Goal: Task Accomplishment & Management: Manage account settings

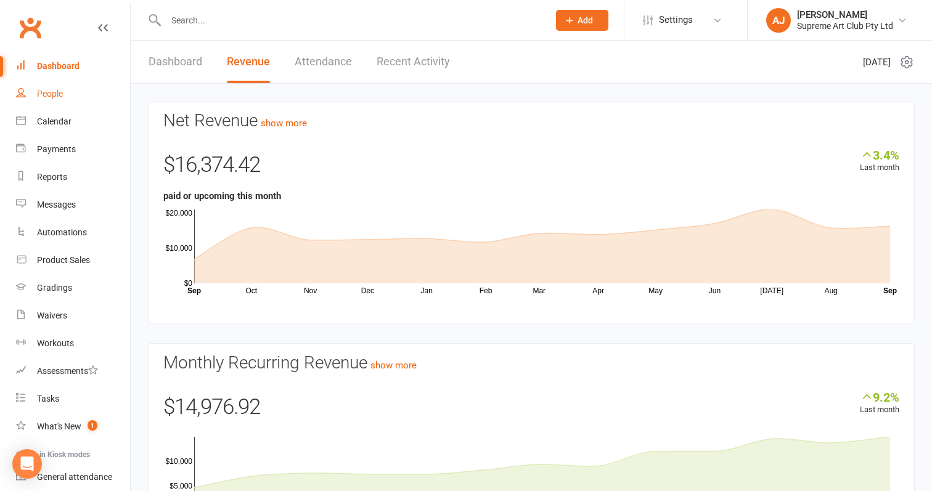
click at [49, 97] on div "People" at bounding box center [50, 94] width 26 height 10
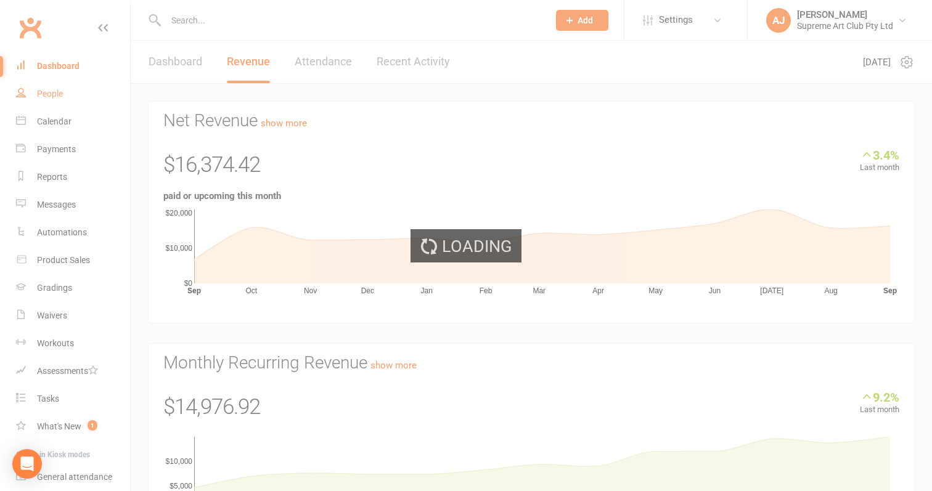
select select "100"
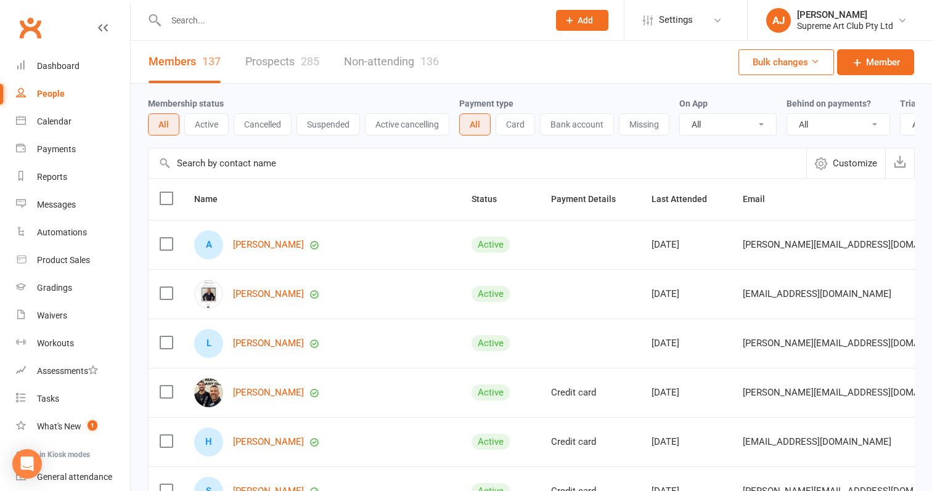
click at [308, 160] on input "text" at bounding box center [478, 164] width 658 height 30
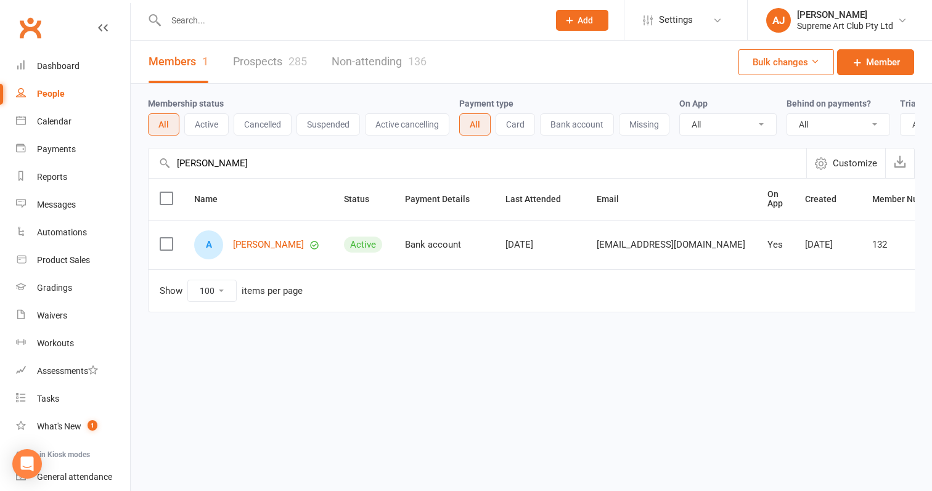
type input "[PERSON_NAME]"
drag, startPoint x: 308, startPoint y: 159, endPoint x: 266, endPoint y: 245, distance: 95.9
click at [266, 245] on link "[PERSON_NAME]" at bounding box center [268, 245] width 71 height 10
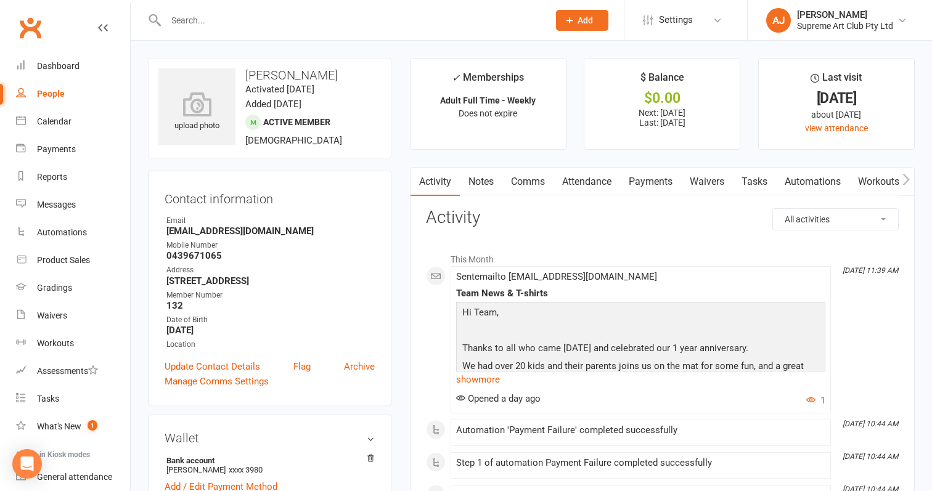
click at [650, 179] on link "Payments" at bounding box center [650, 182] width 61 height 28
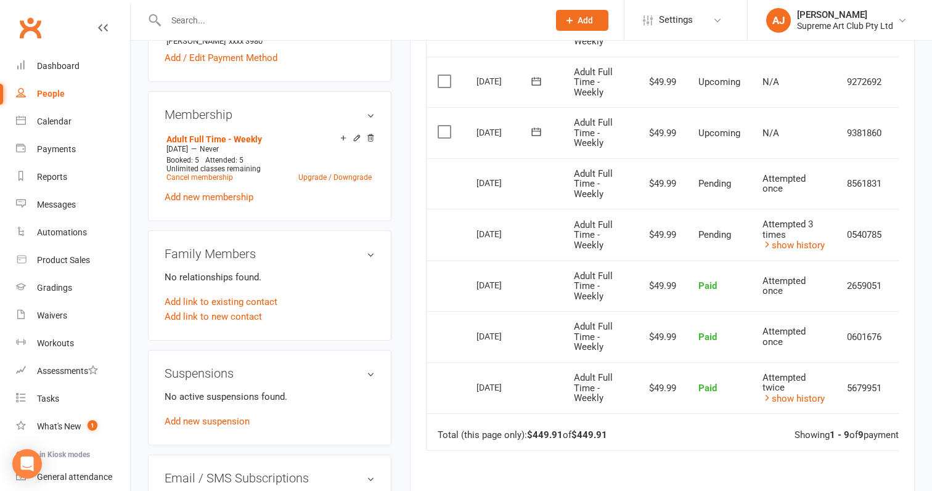
scroll to position [426, 0]
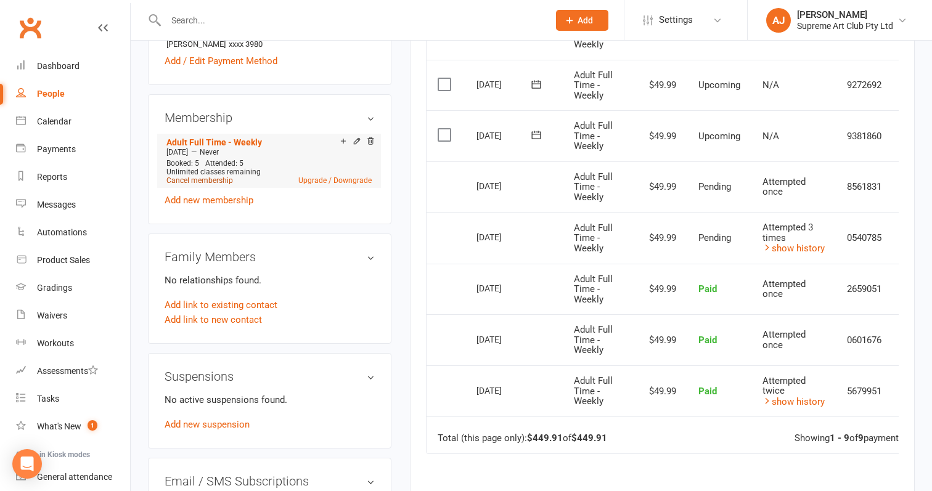
click at [204, 178] on link "Cancel membership" at bounding box center [199, 180] width 67 height 9
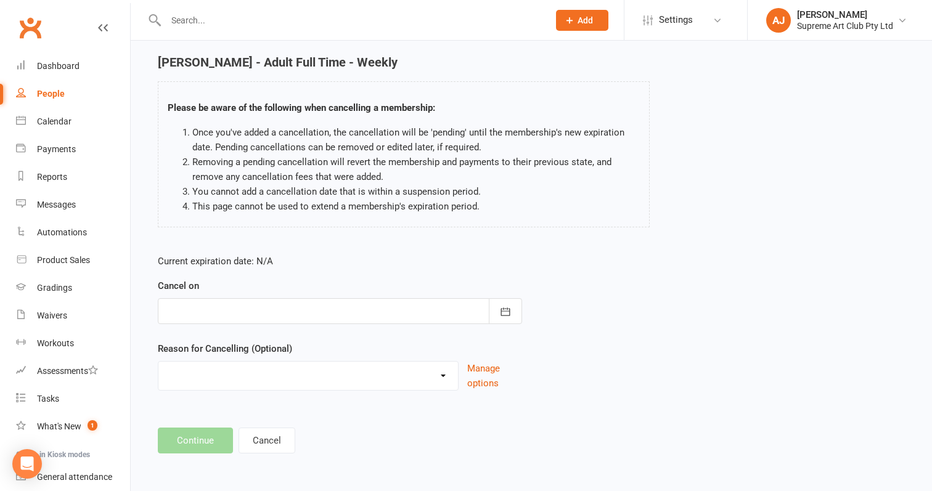
scroll to position [51, 0]
click at [508, 306] on icon "button" at bounding box center [505, 312] width 12 height 12
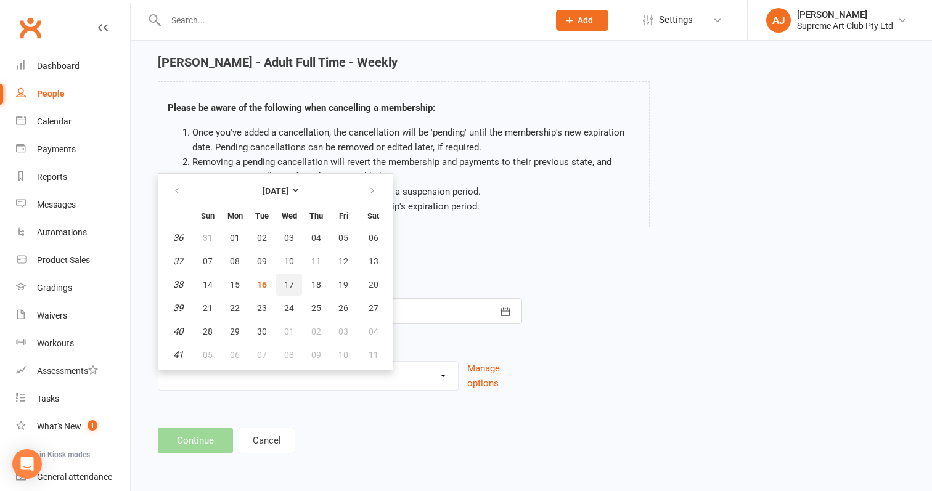
click at [280, 274] on button "17" at bounding box center [289, 285] width 26 height 22
type input "[DATE]"
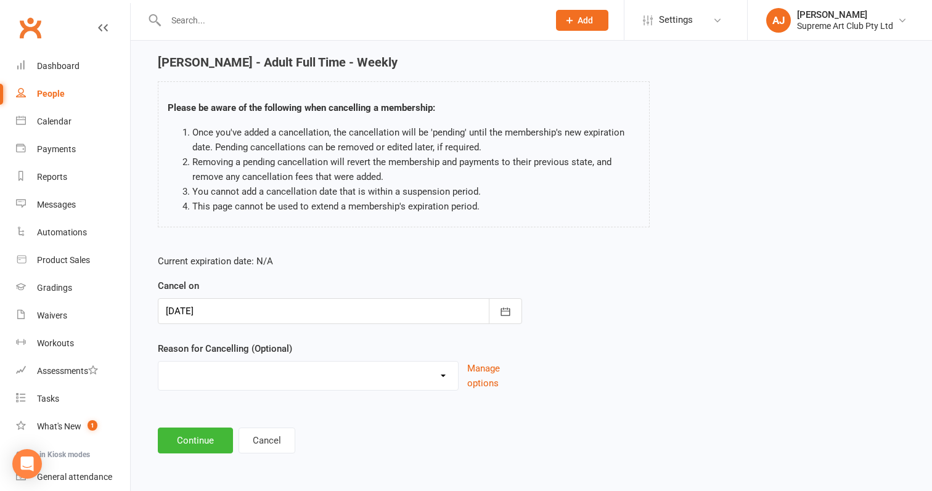
select select "2"
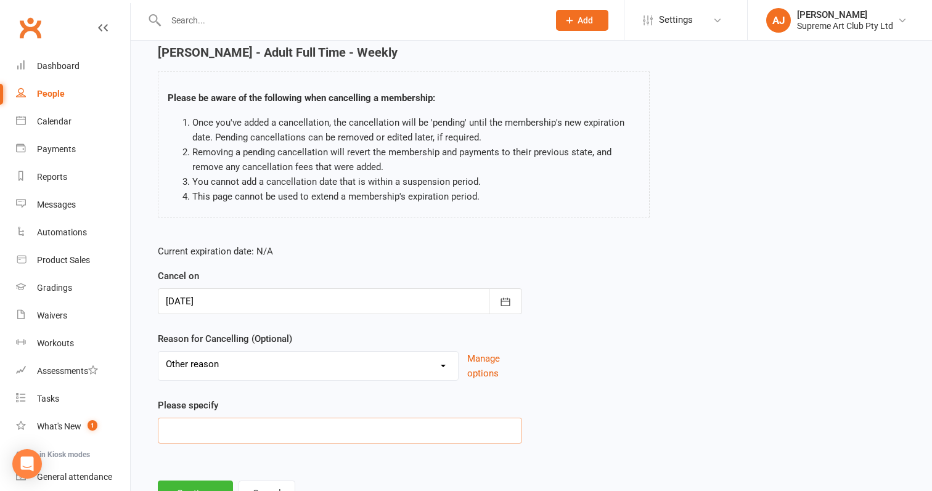
click at [220, 435] on input at bounding box center [340, 431] width 364 height 26
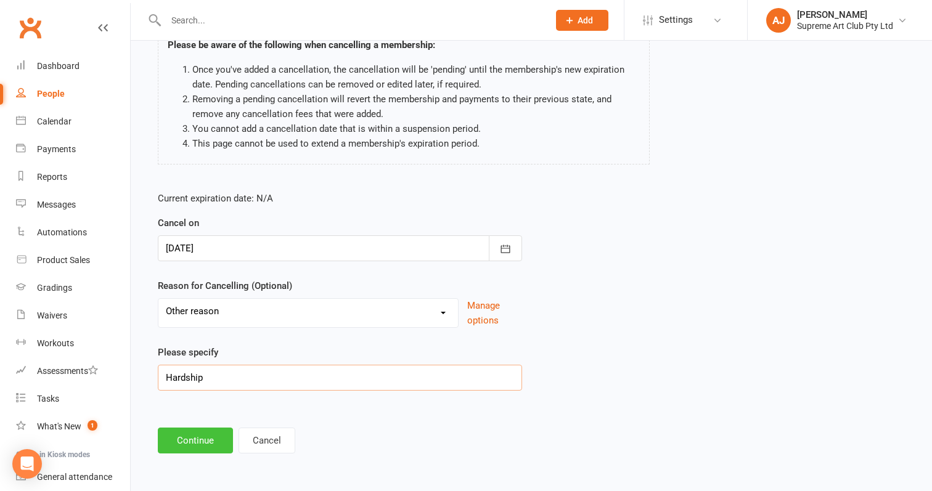
scroll to position [114, 0]
type input "Hardship"
click at [198, 428] on button "Continue" at bounding box center [195, 441] width 75 height 26
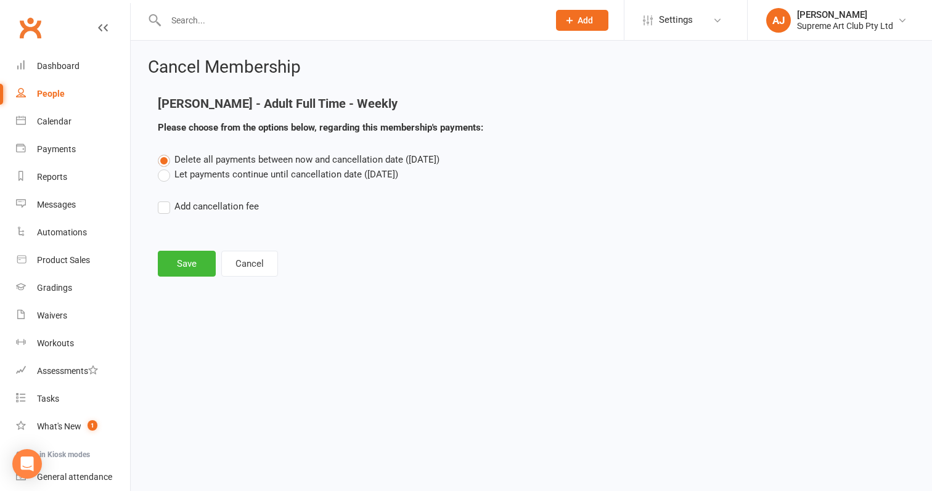
click at [163, 209] on label "Add cancellation fee" at bounding box center [208, 206] width 101 height 15
click at [163, 199] on input "Add cancellation fee" at bounding box center [162, 199] width 8 height 0
click at [165, 208] on label "Add cancellation fee" at bounding box center [208, 206] width 101 height 15
click at [165, 199] on input "Add cancellation fee" at bounding box center [162, 199] width 8 height 0
click at [187, 261] on button "Save" at bounding box center [187, 264] width 58 height 26
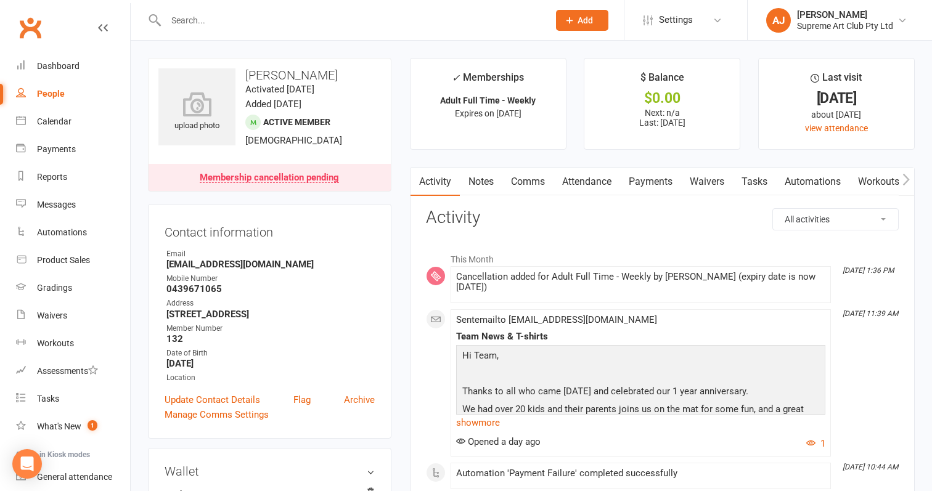
click at [48, 89] on div "People" at bounding box center [51, 94] width 28 height 10
select select "100"
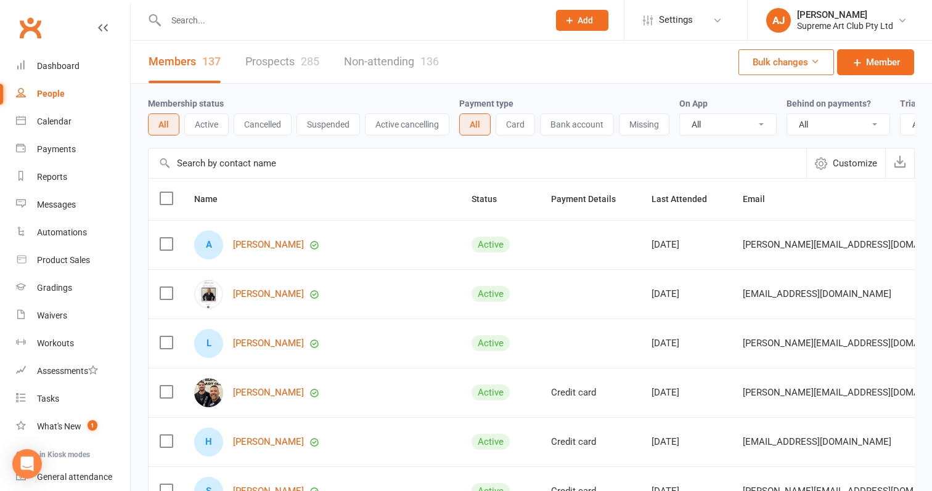
click at [327, 166] on input "text" at bounding box center [478, 164] width 658 height 30
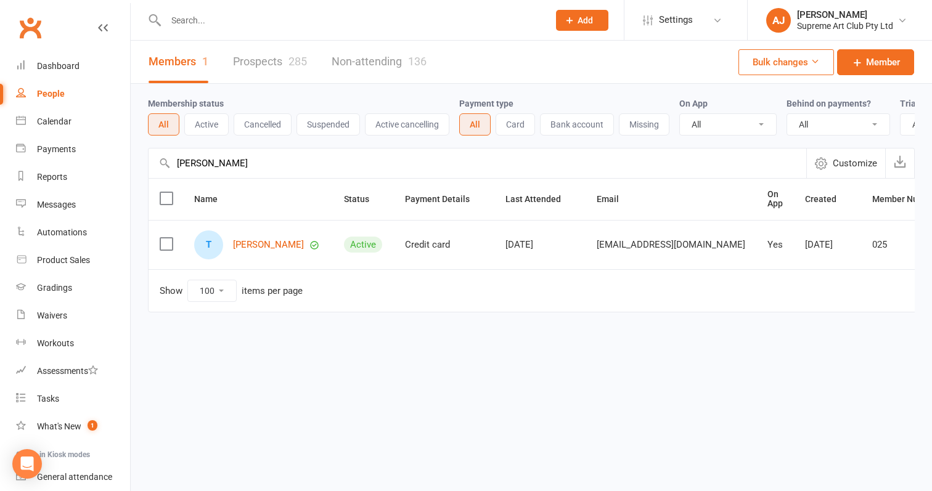
type input "[PERSON_NAME]"
drag, startPoint x: 327, startPoint y: 166, endPoint x: 301, endPoint y: 245, distance: 82.8
click at [301, 245] on link "[PERSON_NAME]" at bounding box center [268, 245] width 71 height 10
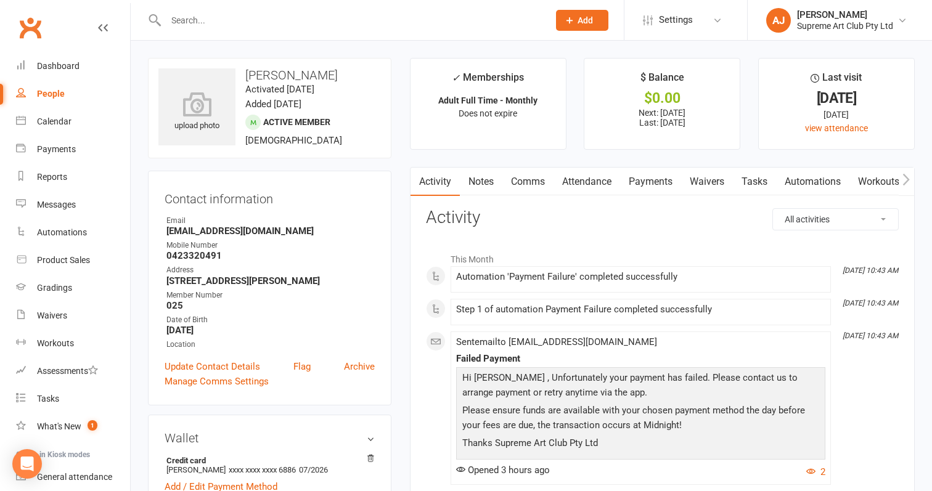
click at [656, 178] on link "Payments" at bounding box center [650, 182] width 61 height 28
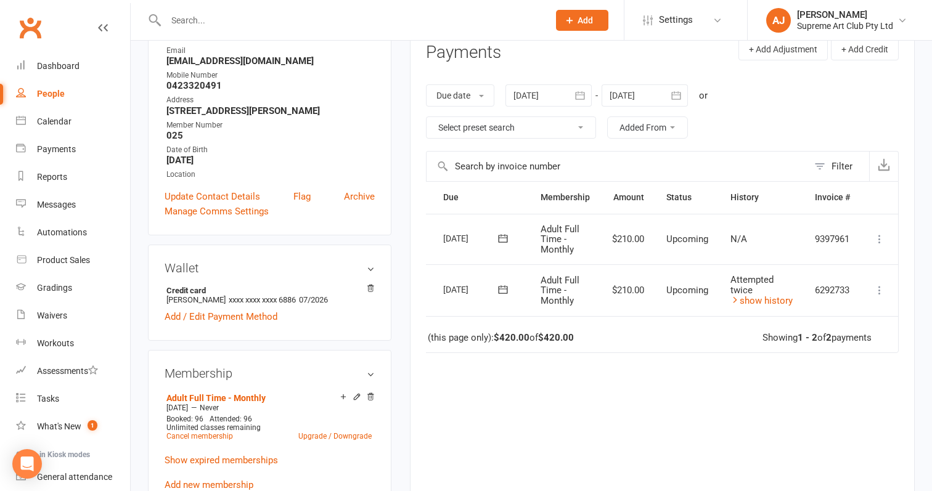
scroll to position [0, 37]
click at [877, 287] on icon at bounding box center [879, 290] width 12 height 12
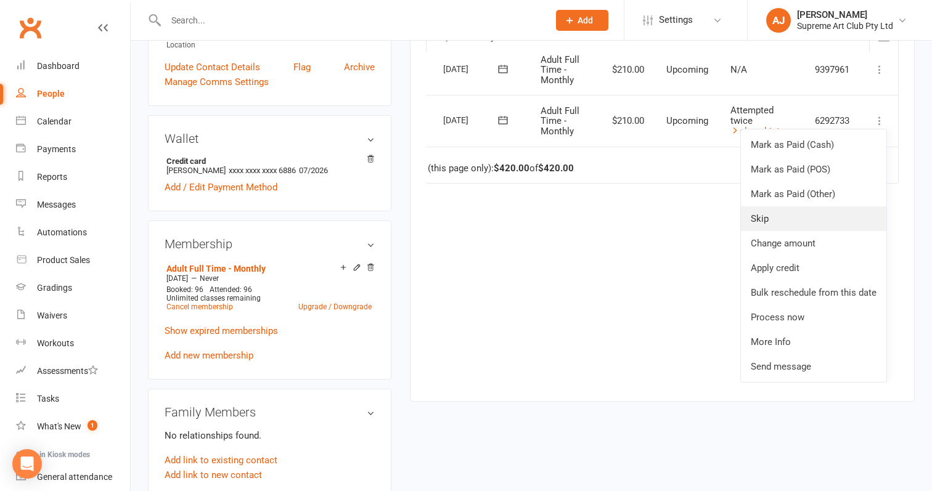
scroll to position [304, 0]
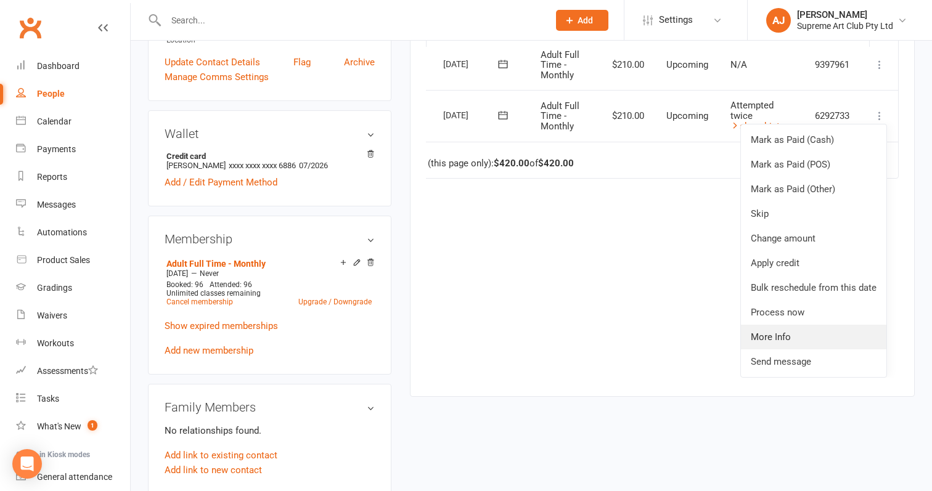
click at [794, 330] on link "More Info" at bounding box center [813, 337] width 145 height 25
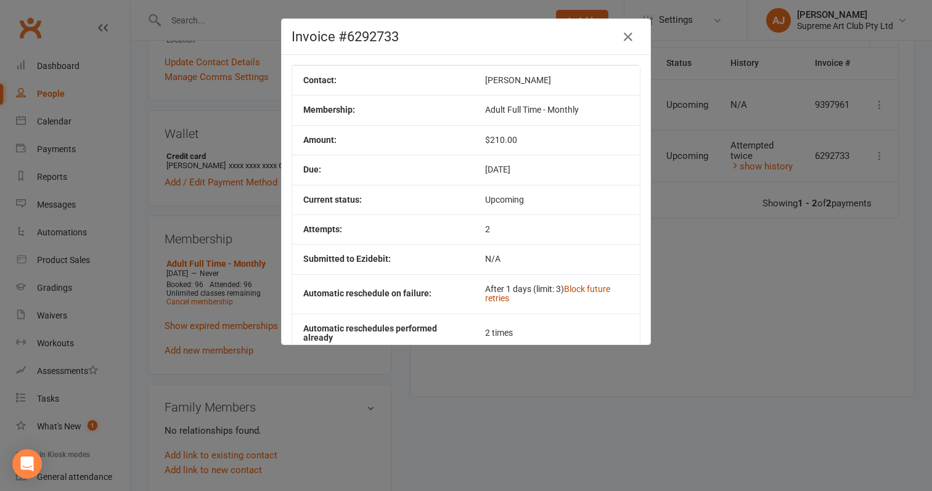
click at [595, 291] on link "Block future retries" at bounding box center [547, 293] width 125 height 19
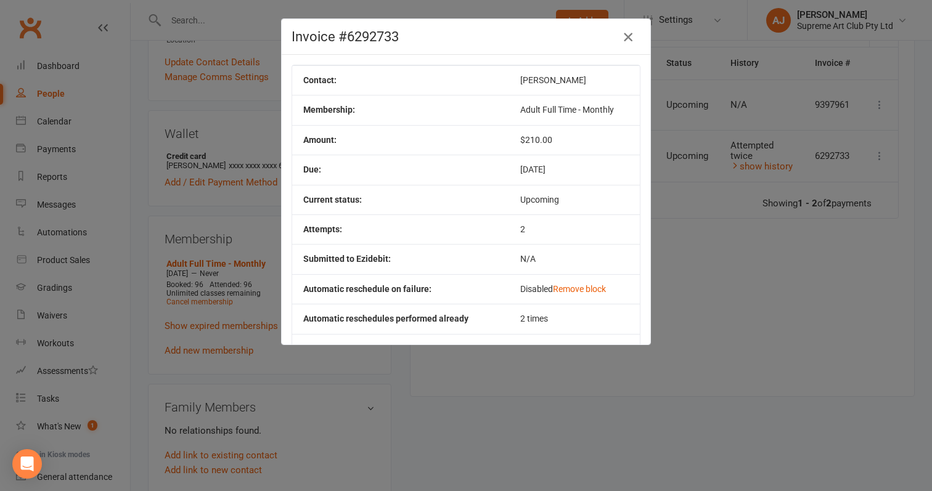
click at [627, 38] on icon "button" at bounding box center [628, 37] width 15 height 15
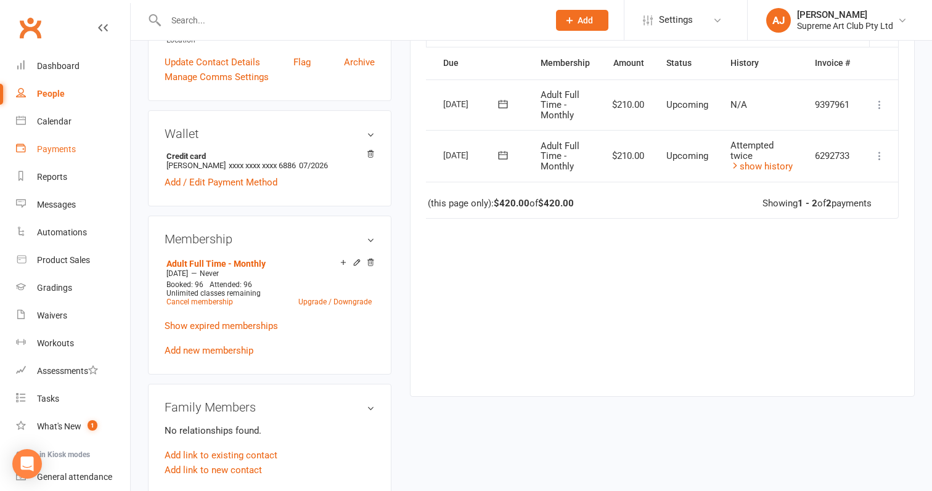
click at [66, 152] on div "Payments" at bounding box center [56, 149] width 39 height 10
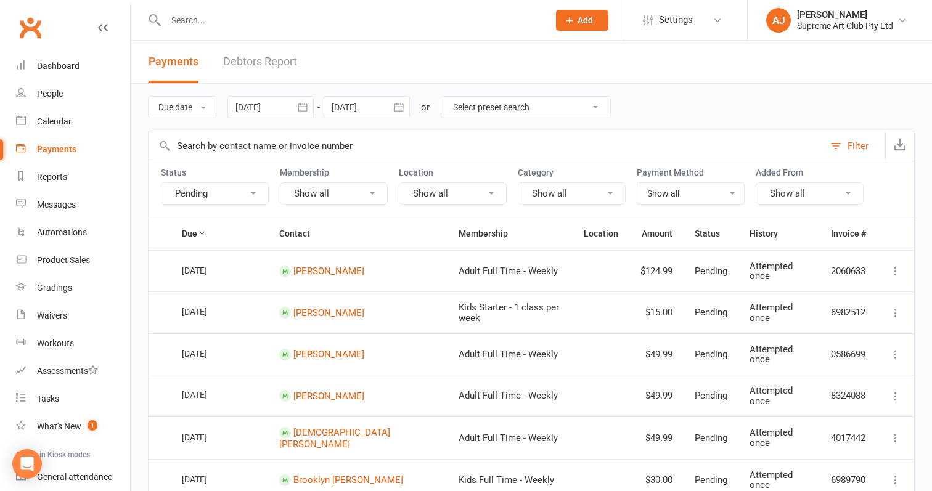
select select "0"
type input "[DATE]"
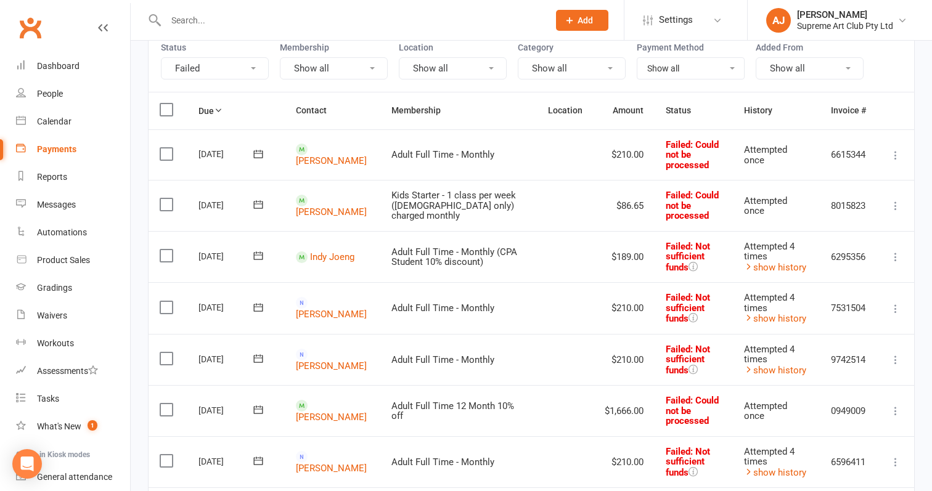
scroll to position [88, 0]
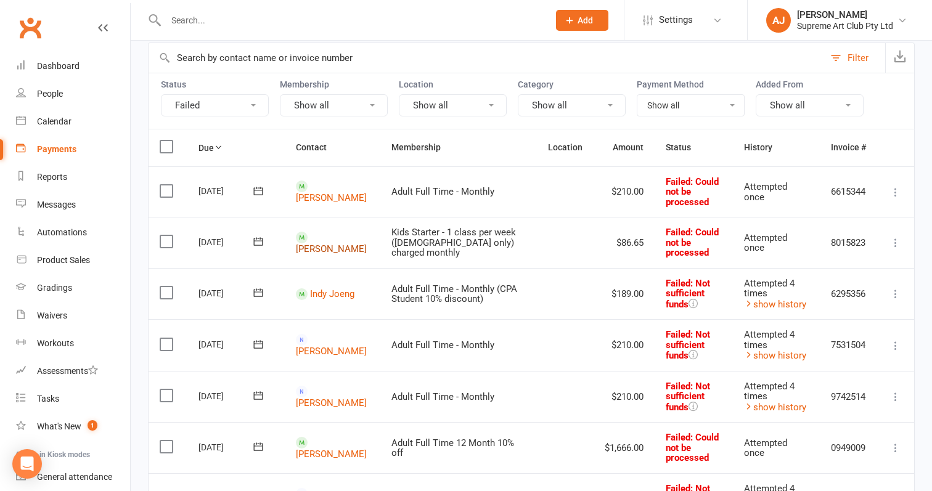
click at [335, 243] on link "[PERSON_NAME]" at bounding box center [331, 248] width 71 height 11
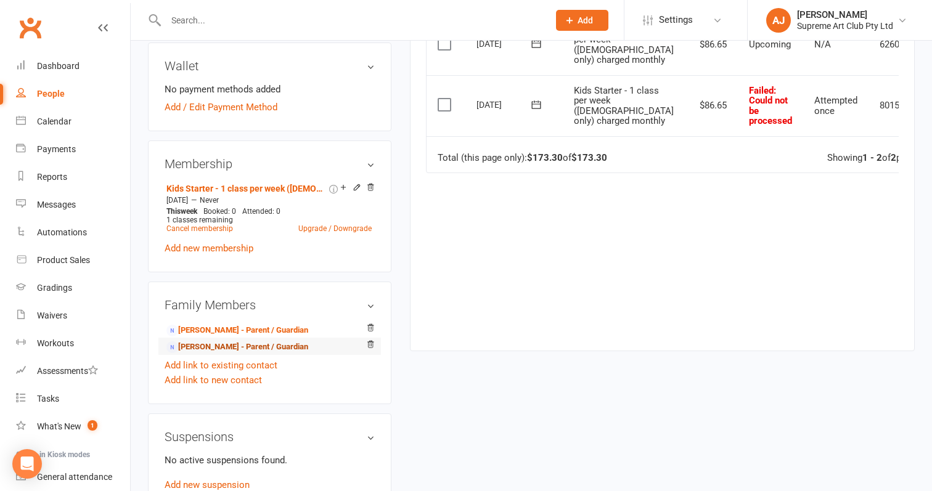
scroll to position [333, 0]
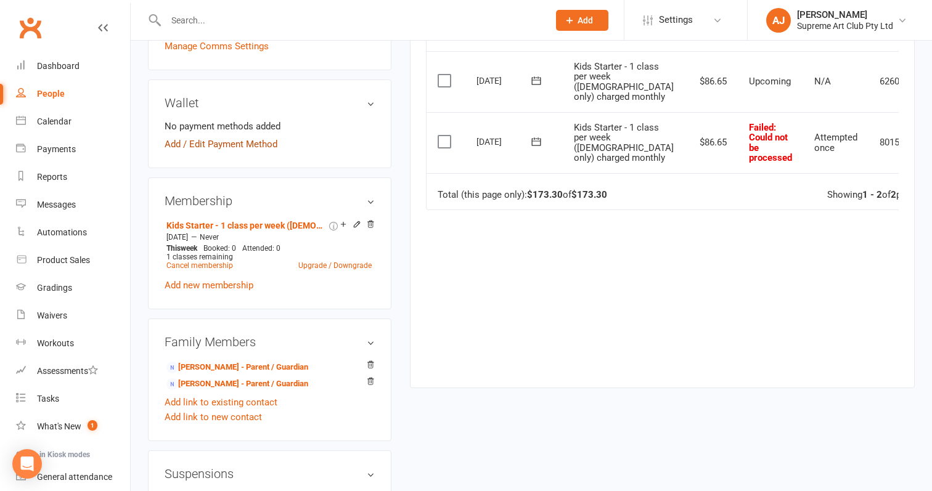
click at [208, 150] on link "Add / Edit Payment Method" at bounding box center [221, 144] width 113 height 15
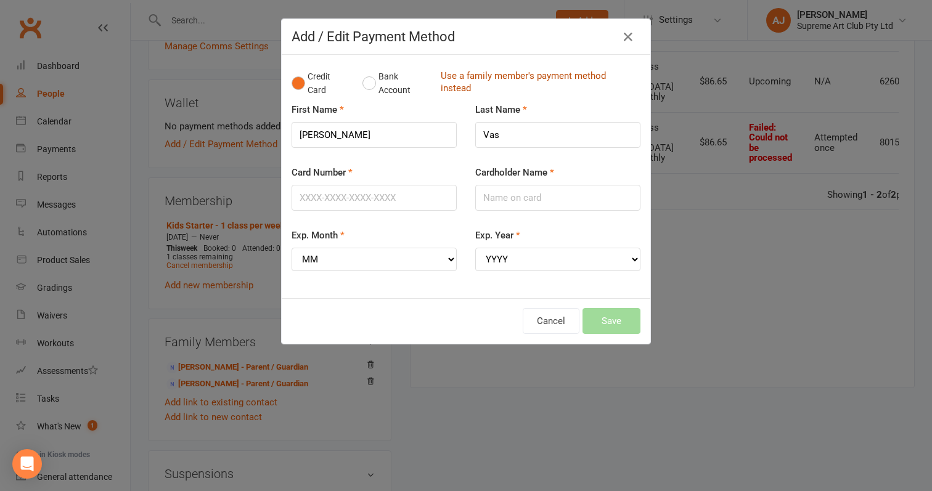
click at [475, 76] on link "Use a family member's payment method instead" at bounding box center [538, 84] width 194 height 28
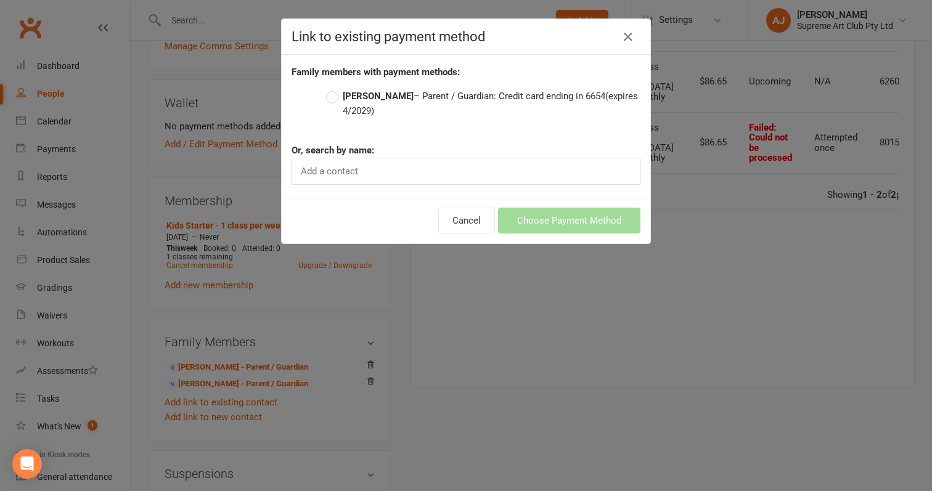
click at [333, 100] on label "[PERSON_NAME] – Parent / Guardian: Credit card ending in 6654 (expires 4/2029)" at bounding box center [483, 104] width 314 height 30
click at [333, 89] on input "[PERSON_NAME] – Parent / Guardian: Credit card ending in 6654 (expires 4/2029)" at bounding box center [330, 89] width 8 height 0
click at [560, 224] on button "Choose Payment Method" at bounding box center [569, 221] width 142 height 26
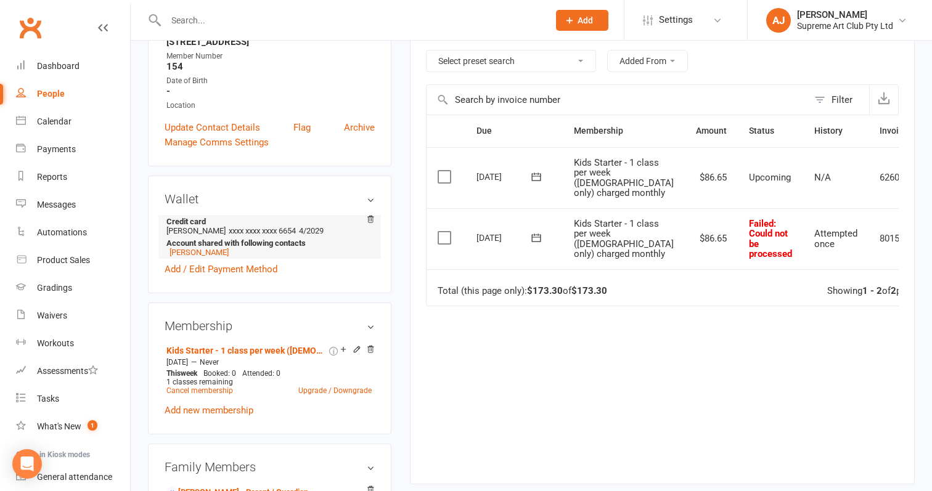
scroll to position [338, 0]
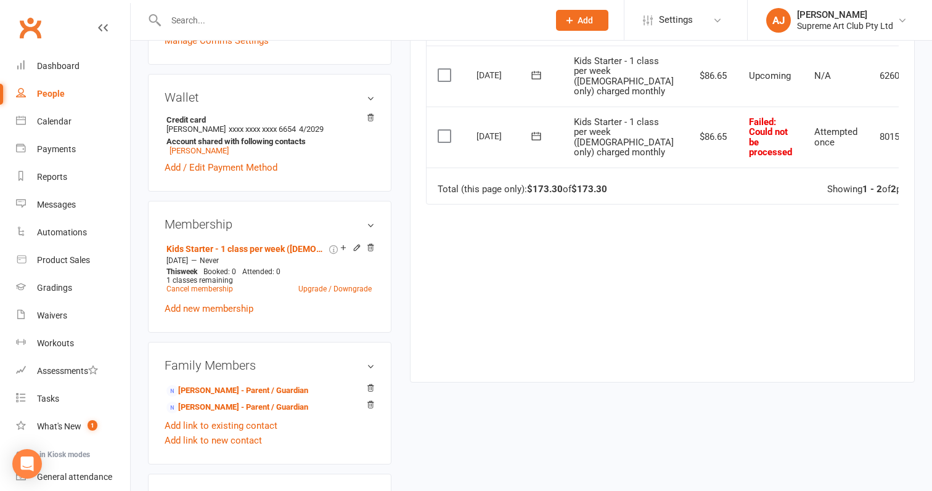
click at [931, 145] on button at bounding box center [944, 137] width 15 height 15
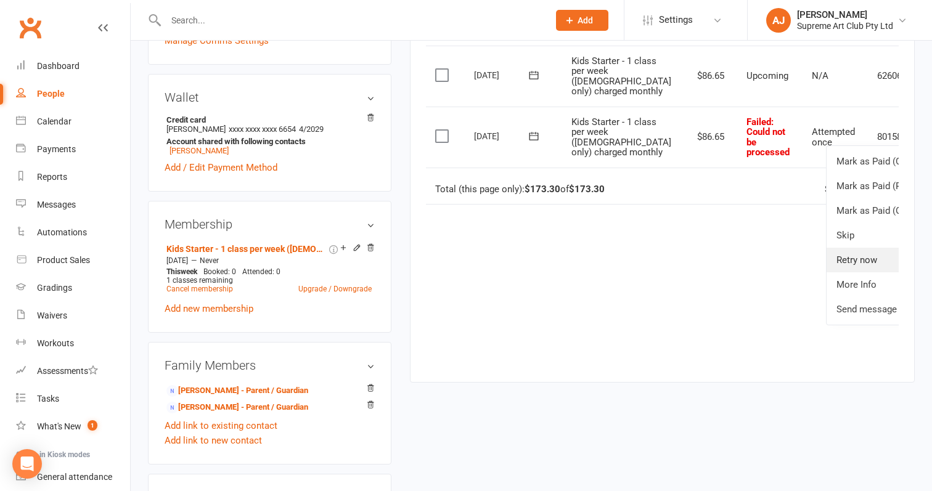
click at [827, 272] on link "Retry now" at bounding box center [888, 260] width 122 height 25
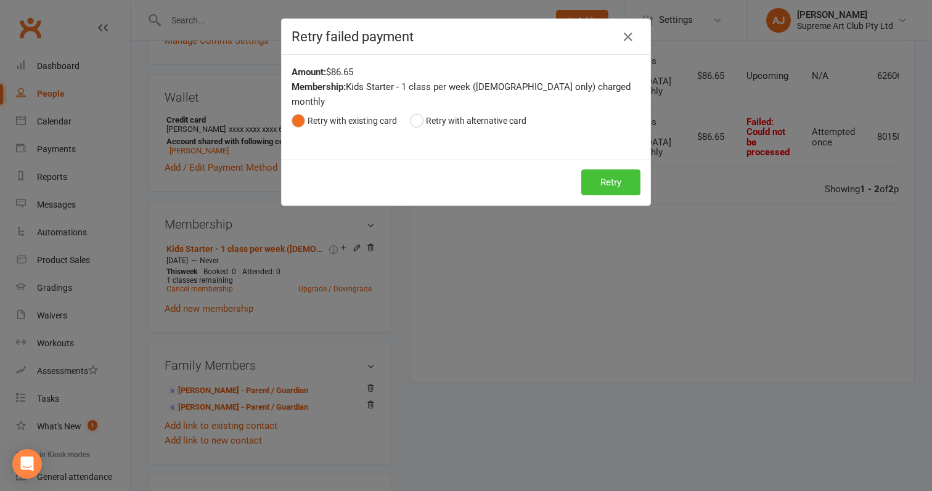
click at [605, 170] on button "Retry" at bounding box center [610, 183] width 59 height 26
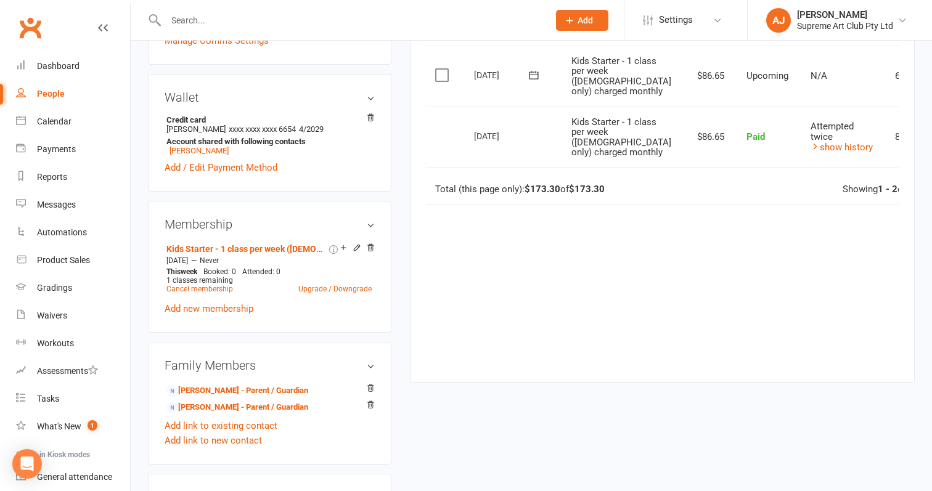
click at [57, 87] on link "People" at bounding box center [73, 94] width 114 height 28
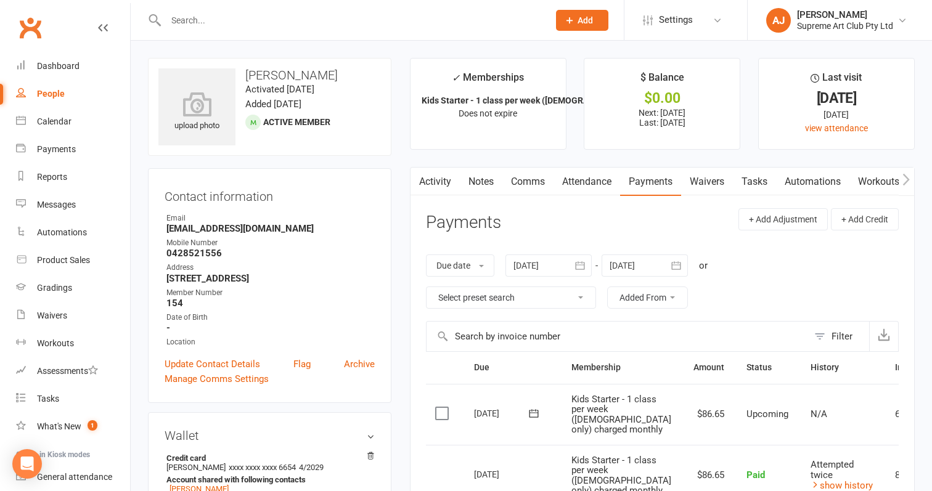
select select "100"
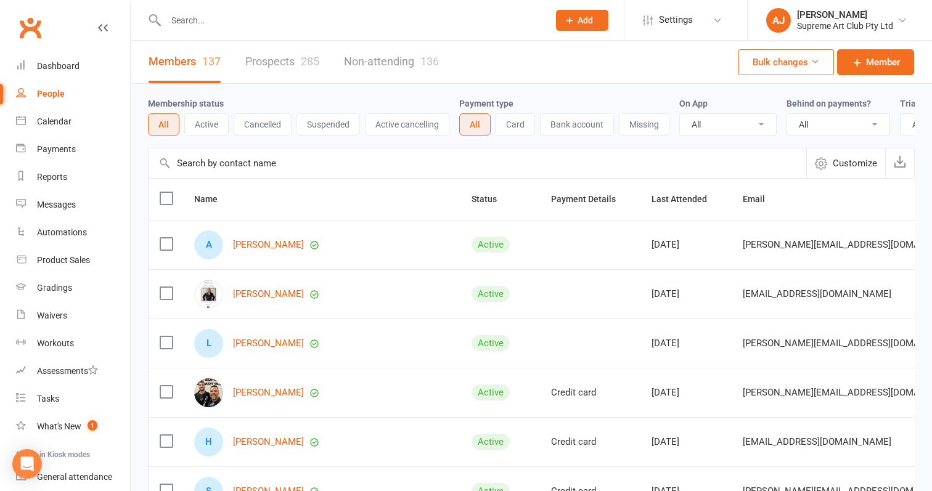
click at [46, 94] on div "People" at bounding box center [51, 94] width 28 height 10
click at [266, 172] on input "text" at bounding box center [478, 164] width 658 height 30
click at [56, 143] on link "Payments" at bounding box center [73, 150] width 114 height 28
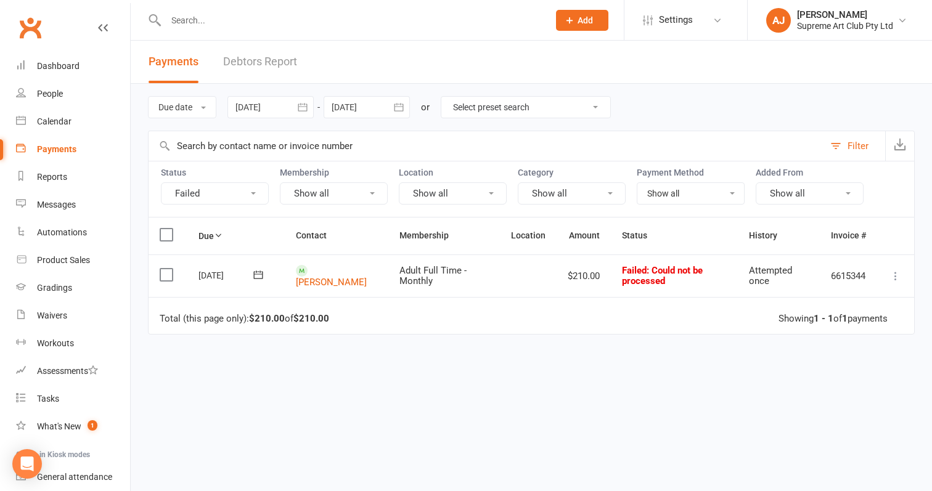
select select "0"
type input "[DATE]"
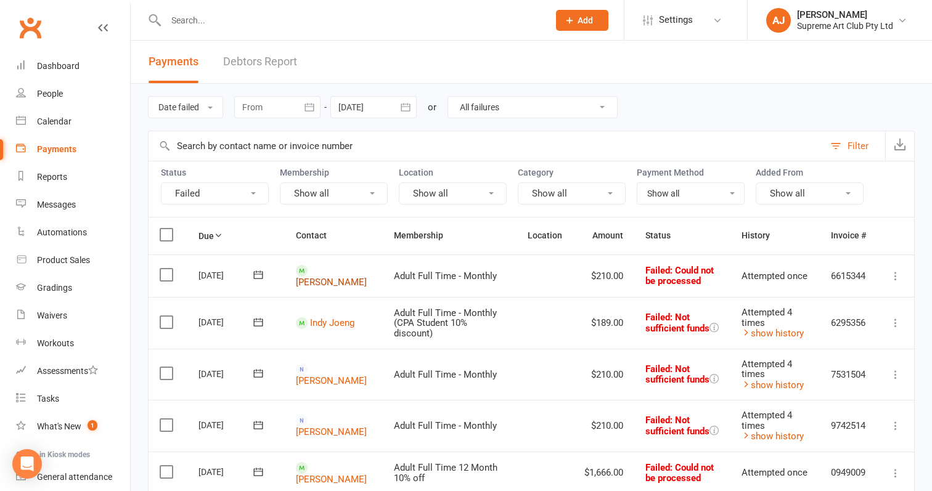
click at [329, 277] on link "[PERSON_NAME]" at bounding box center [331, 282] width 71 height 11
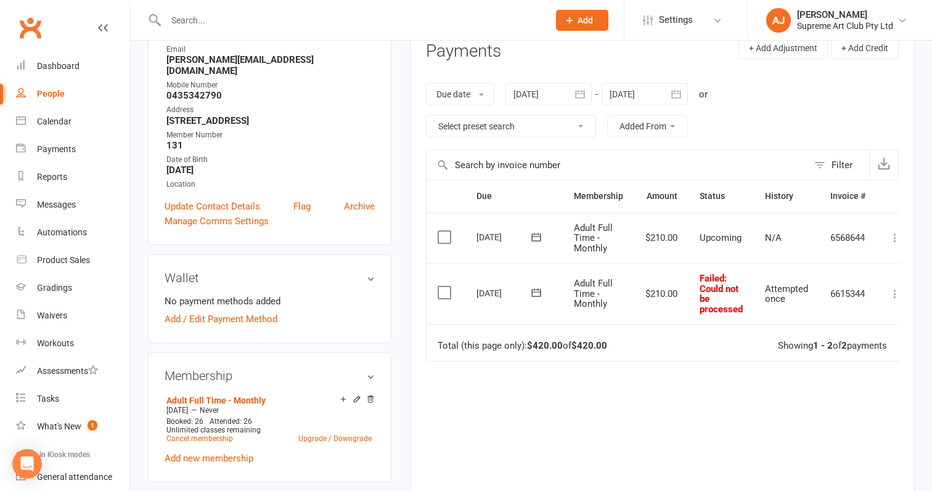
scroll to position [173, 0]
click at [899, 287] on div "Activity Notes Comms Attendance Payments Waivers Tasks Automations Workouts Gra…" at bounding box center [662, 266] width 505 height 544
click at [896, 287] on icon at bounding box center [895, 293] width 12 height 12
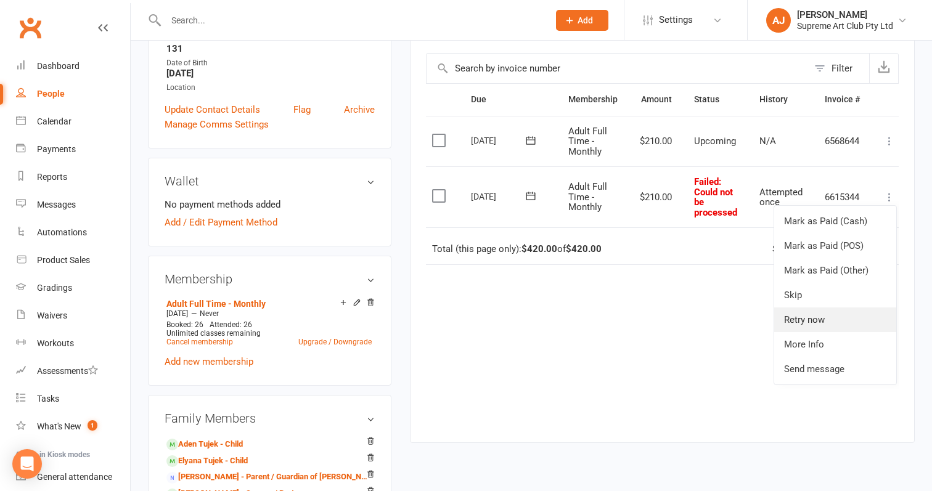
scroll to position [271, 0]
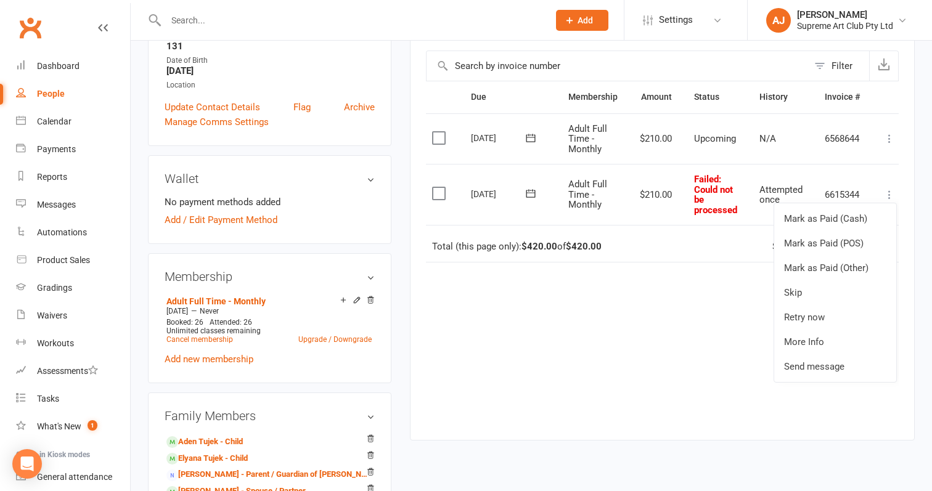
click at [679, 297] on div "Due Contact Membership Amount Status History Invoice # Select this [DATE] [PERS…" at bounding box center [662, 251] width 473 height 340
click at [885, 190] on button at bounding box center [889, 194] width 15 height 15
click at [814, 333] on link "More Info" at bounding box center [835, 342] width 122 height 25
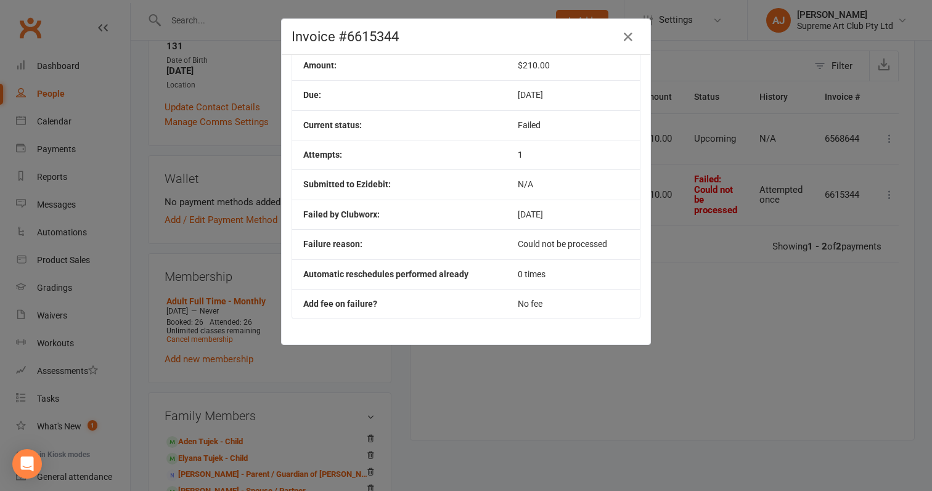
scroll to position [74, 0]
click at [631, 31] on icon "button" at bounding box center [628, 37] width 15 height 15
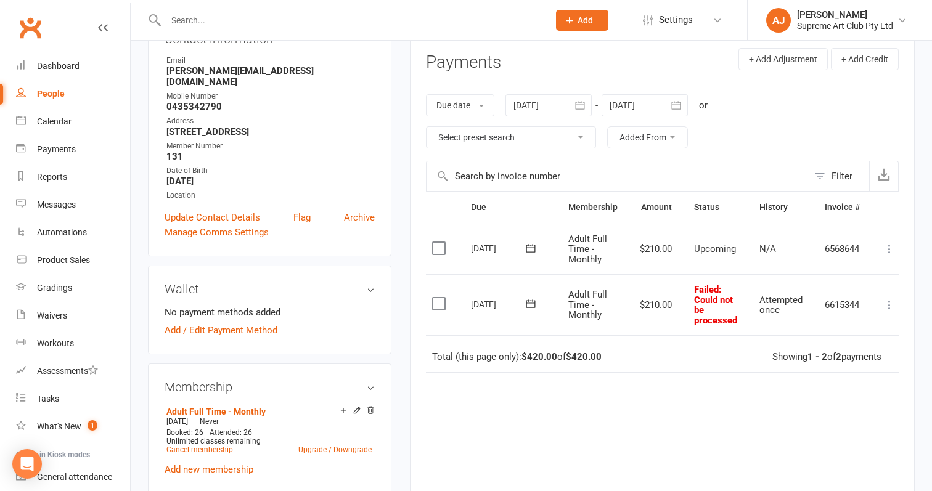
scroll to position [160, 0]
click at [779, 63] on button "+ Add Adjustment" at bounding box center [782, 60] width 89 height 22
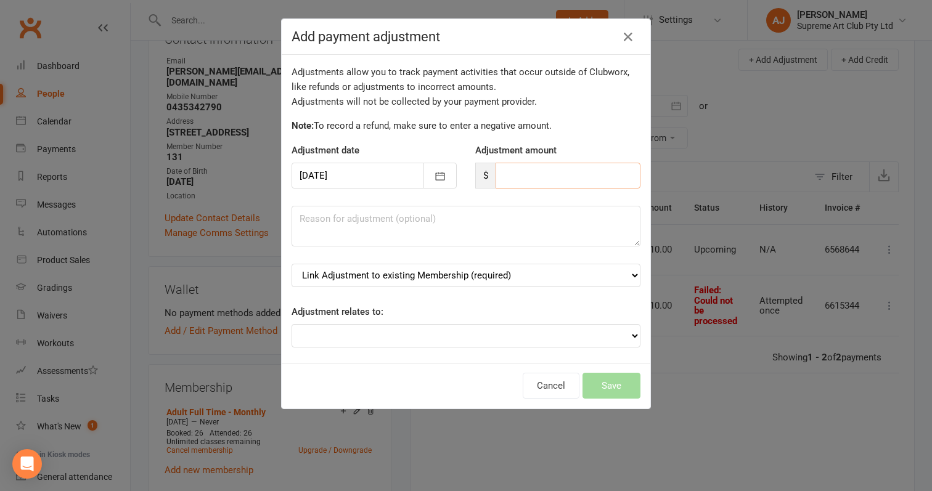
click at [548, 179] on input "number" at bounding box center [568, 176] width 145 height 26
type input "-48.46"
select select "0"
select select "3"
click at [634, 373] on button "Save" at bounding box center [611, 386] width 58 height 26
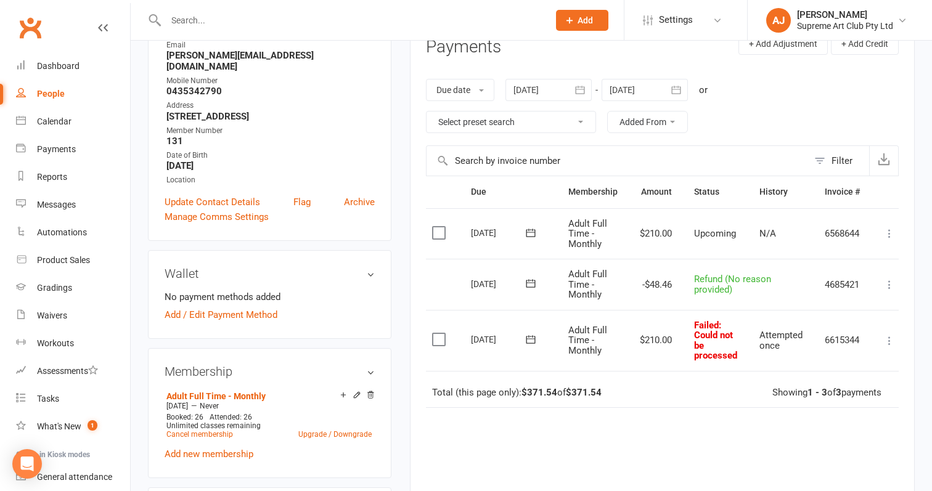
scroll to position [181, 0]
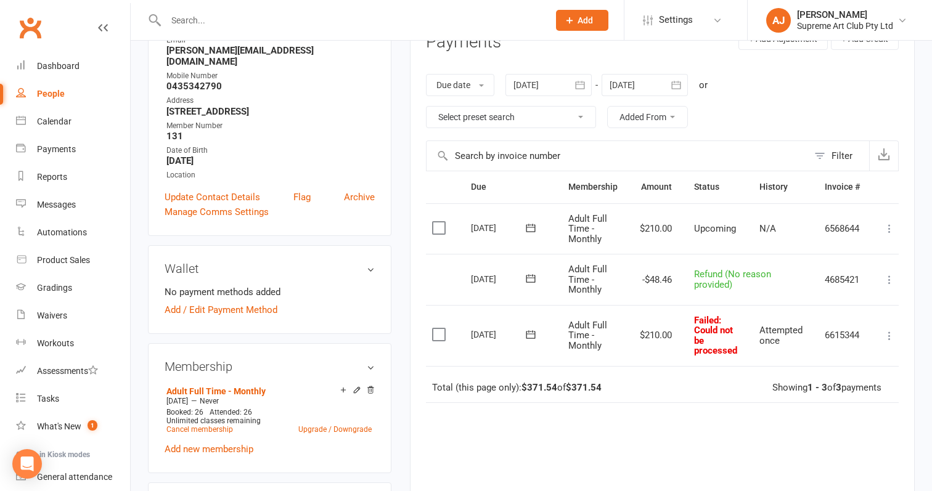
click at [891, 275] on icon at bounding box center [889, 280] width 12 height 12
click at [709, 280] on span "Refund (No reason provided)" at bounding box center [732, 280] width 77 height 22
click at [51, 93] on div "People" at bounding box center [51, 94] width 28 height 10
select select "100"
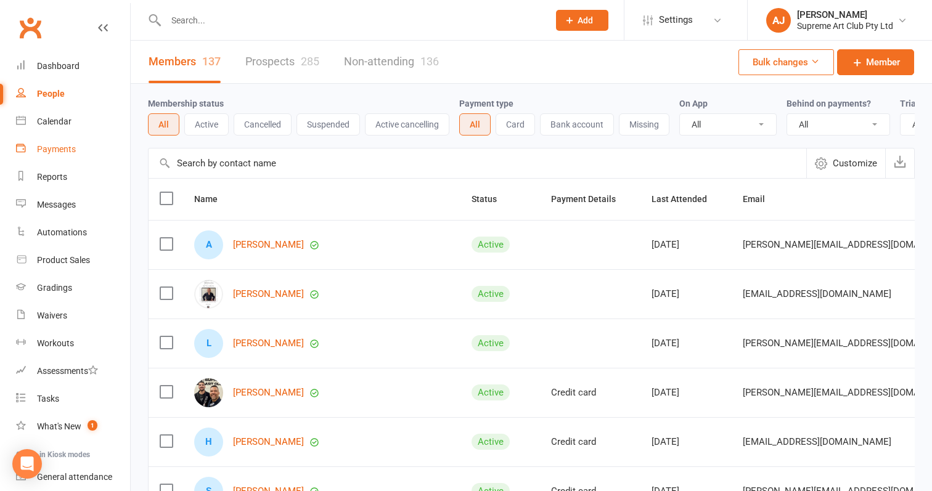
click at [70, 147] on div "Payments" at bounding box center [56, 149] width 39 height 10
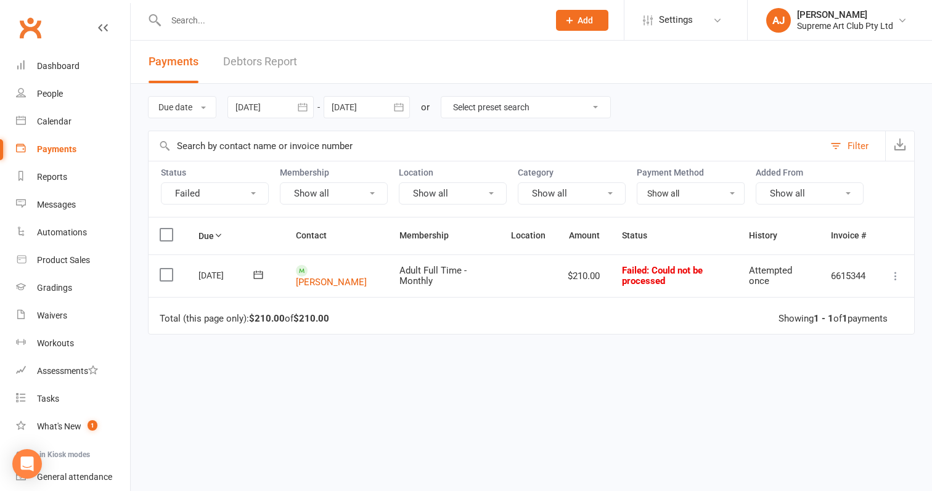
select select "2"
type input "[DATE]"
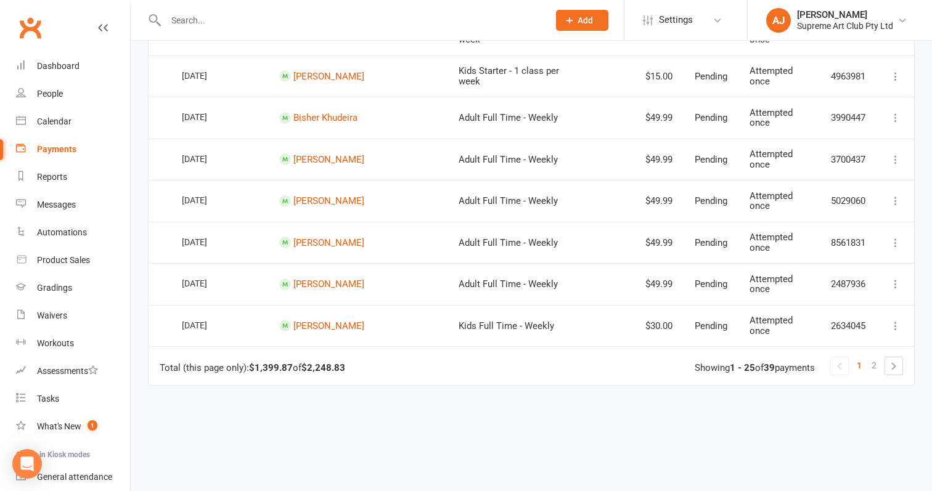
scroll to position [969, 0]
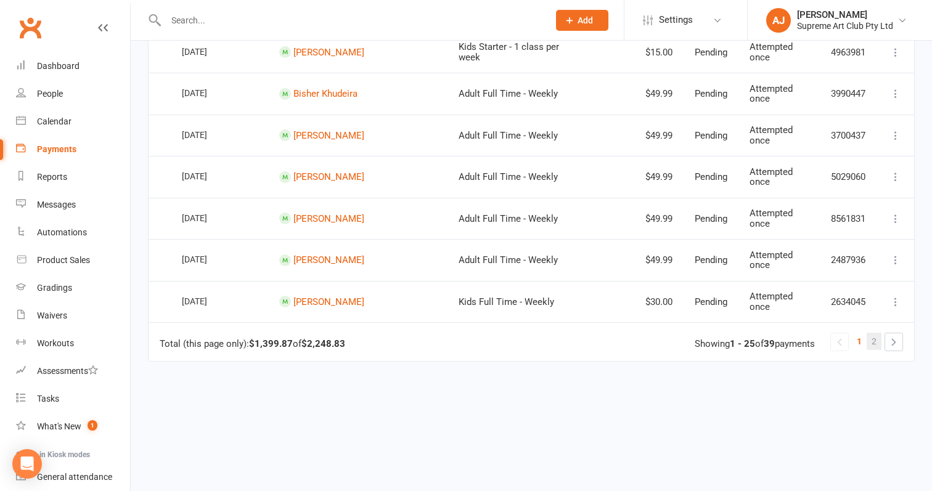
click at [875, 336] on span "2" at bounding box center [874, 341] width 5 height 17
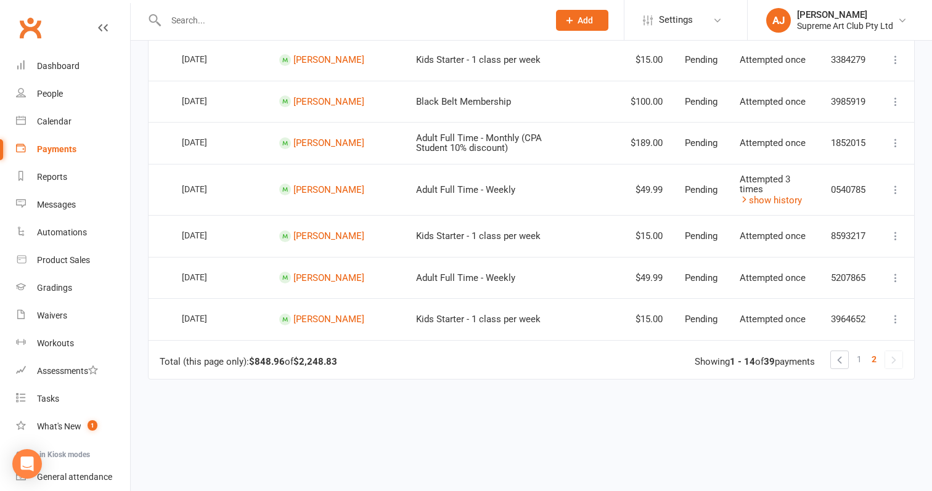
scroll to position [512, 0]
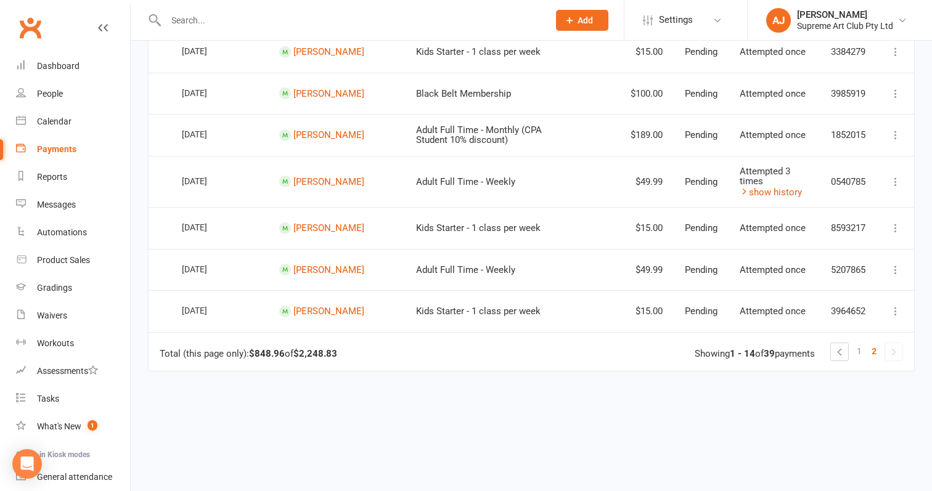
click at [895, 184] on icon at bounding box center [895, 182] width 12 height 12
click at [820, 206] on link "More Info" at bounding box center [841, 206] width 122 height 25
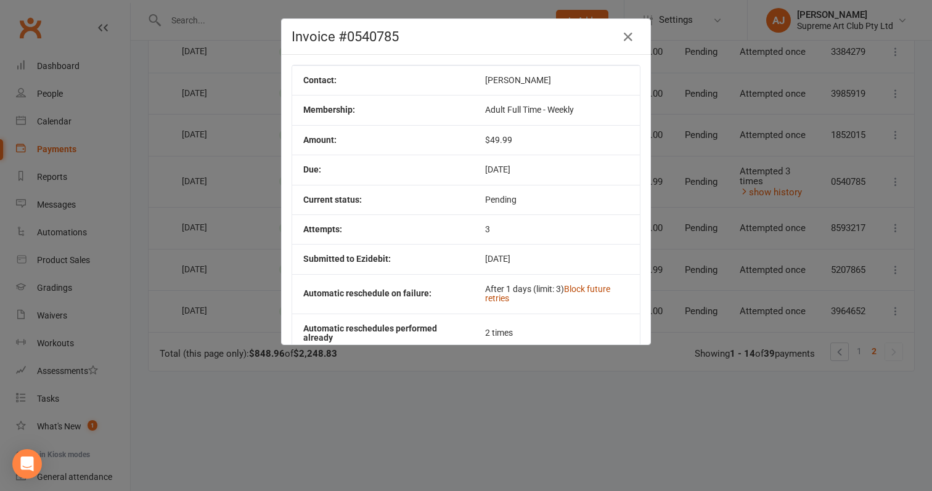
click at [590, 287] on link "Block future retries" at bounding box center [547, 293] width 125 height 19
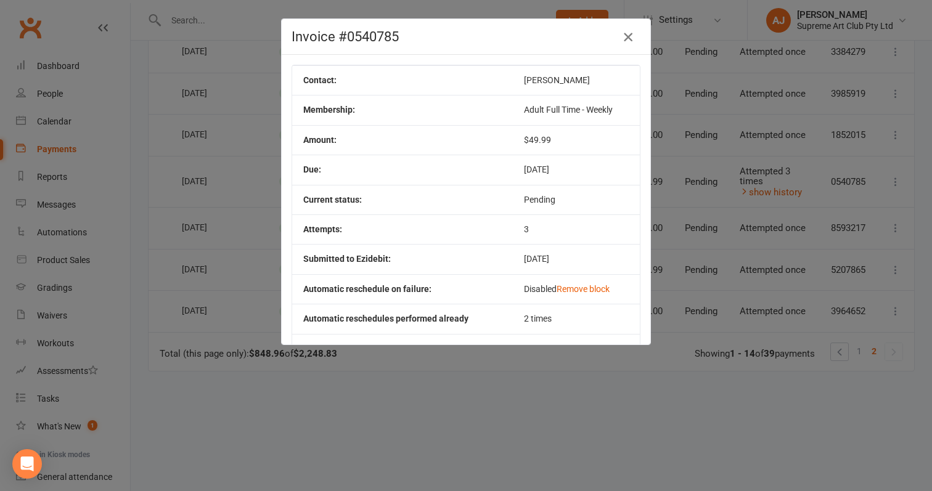
click at [632, 40] on icon "button" at bounding box center [628, 37] width 15 height 15
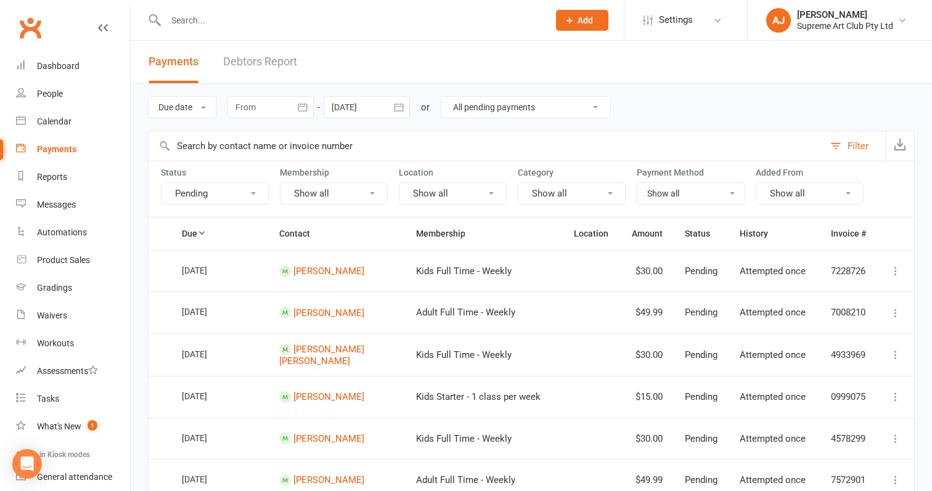
scroll to position [0, 0]
click at [68, 65] on div "Dashboard" at bounding box center [58, 66] width 43 height 10
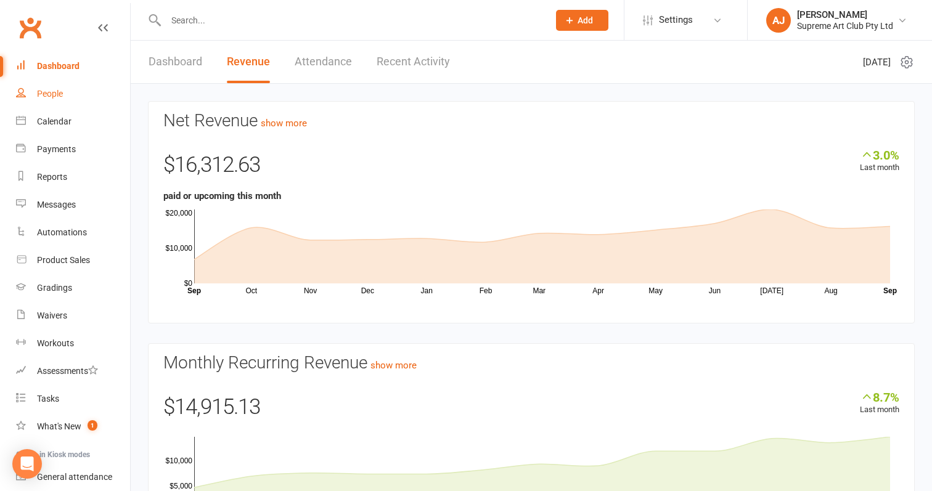
click at [50, 93] on div "People" at bounding box center [50, 94] width 26 height 10
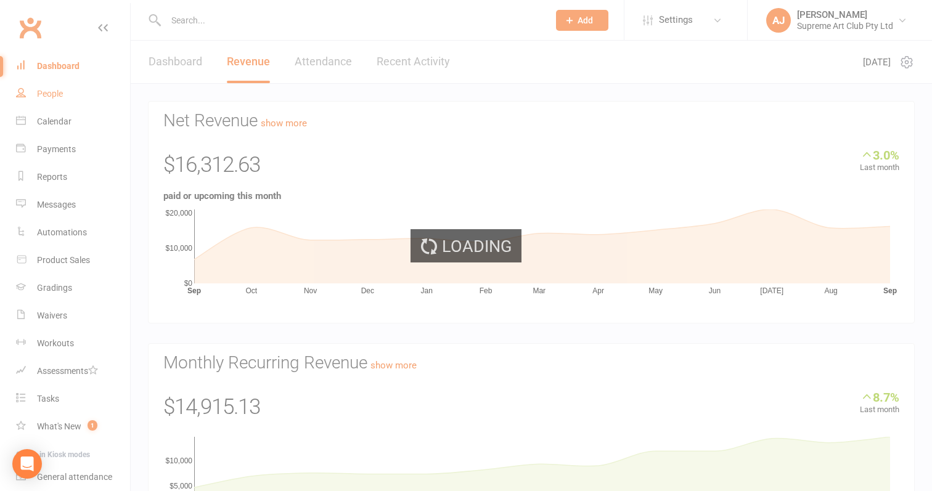
select select "100"
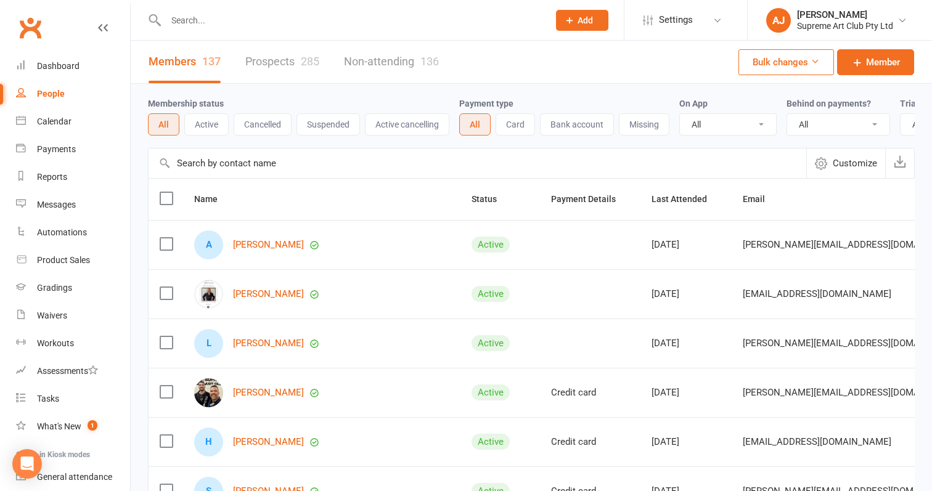
click at [317, 164] on input "text" at bounding box center [478, 164] width 658 height 30
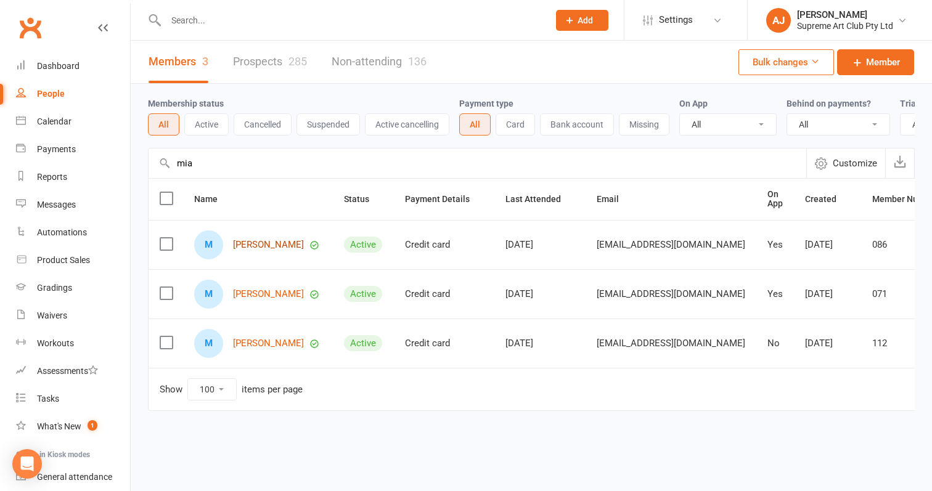
type input "mia"
click at [258, 243] on link "[PERSON_NAME]" at bounding box center [268, 245] width 71 height 10
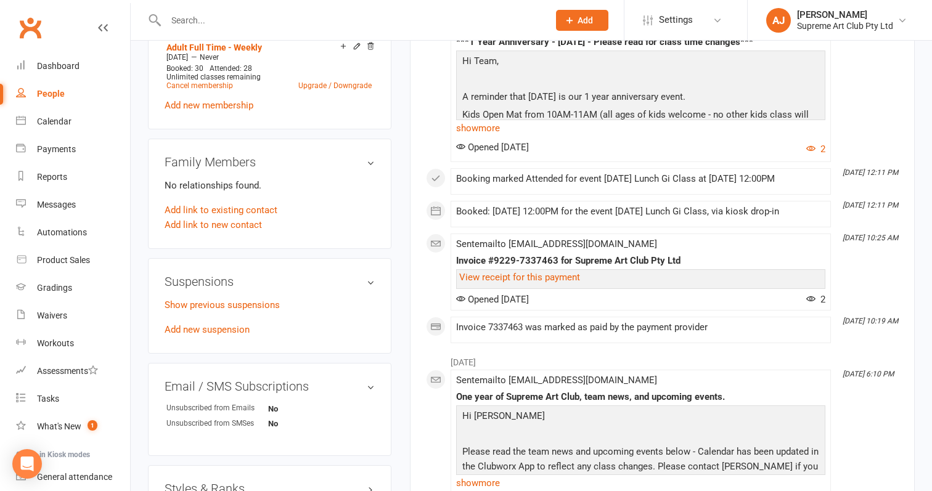
scroll to position [538, 0]
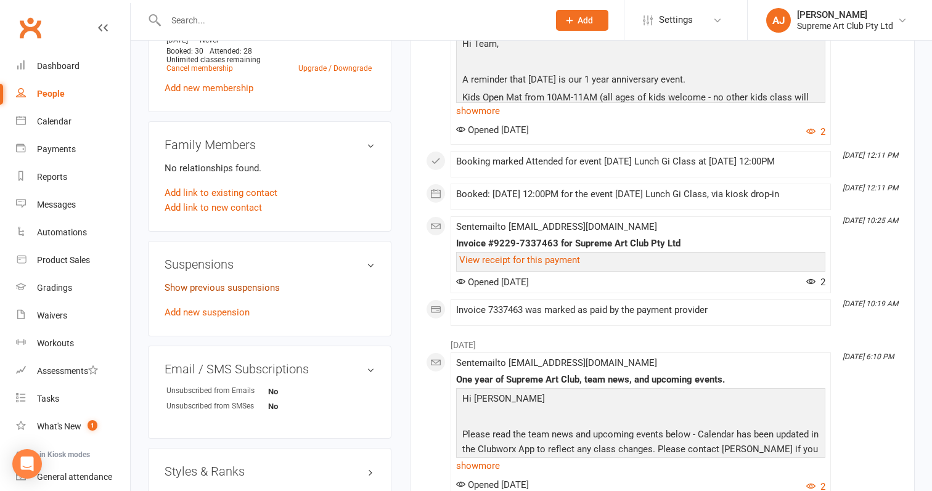
click at [229, 284] on link "Show previous suspensions" at bounding box center [222, 287] width 115 height 11
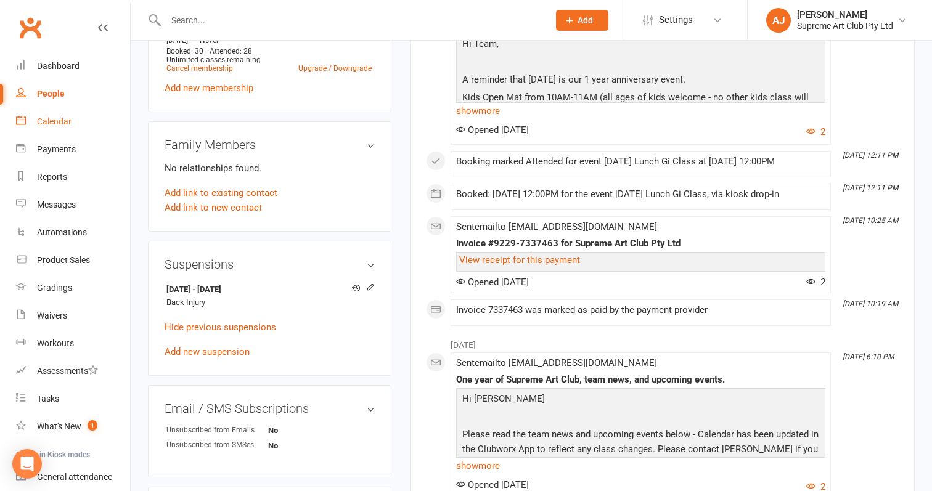
click at [49, 120] on div "Calendar" at bounding box center [54, 121] width 35 height 10
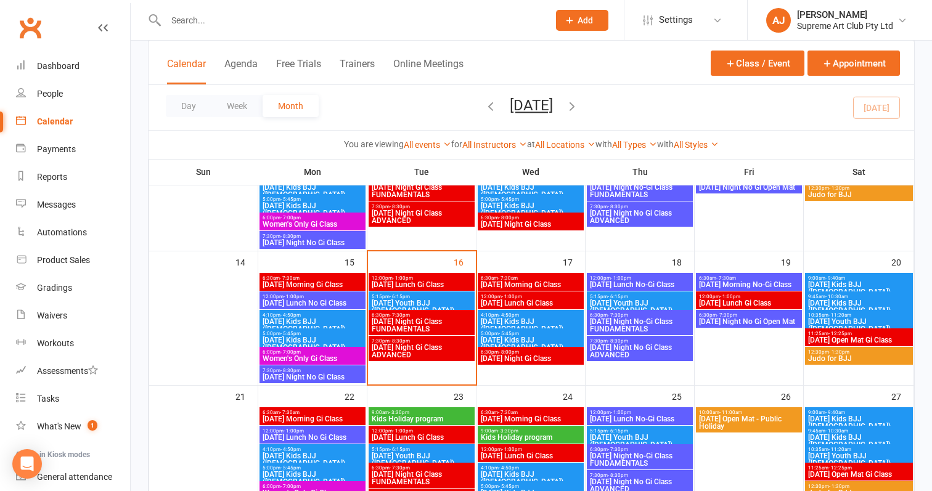
scroll to position [290, 0]
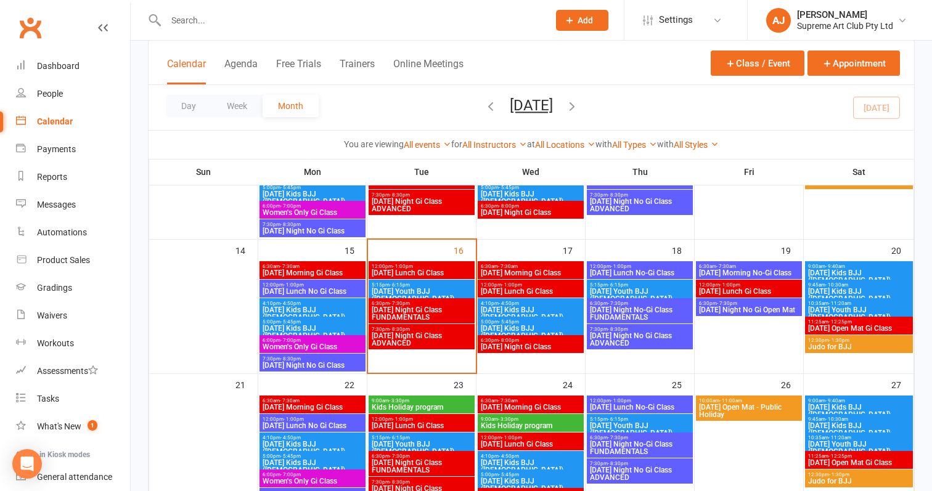
click at [772, 273] on span "[DATE] Morning No-Gi Class" at bounding box center [748, 272] width 101 height 7
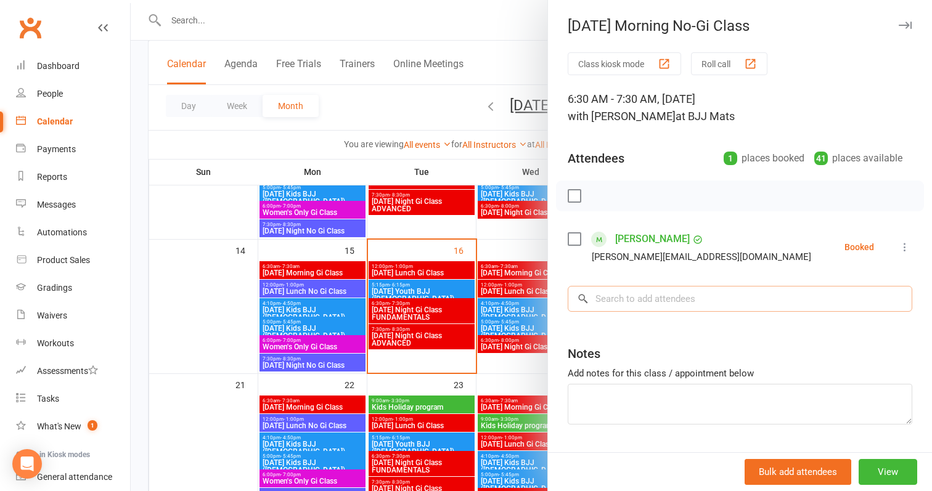
click at [692, 294] on input "search" at bounding box center [740, 299] width 345 height 26
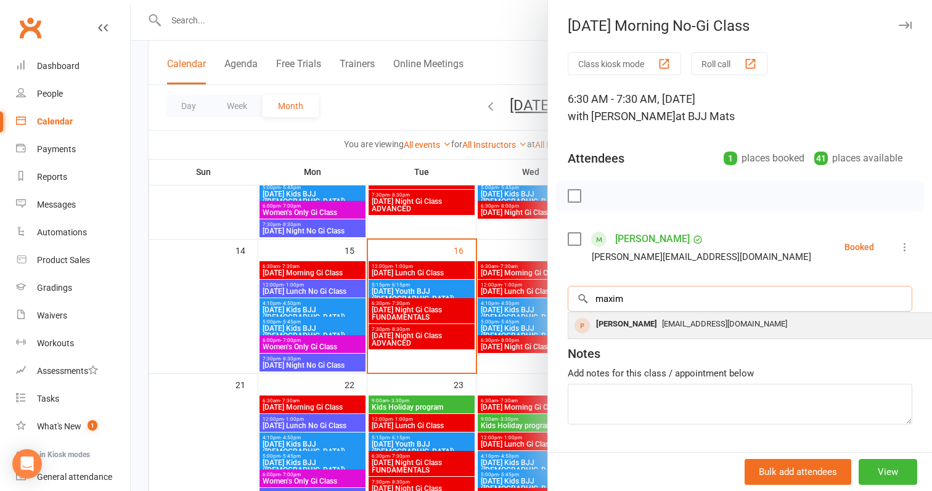
type input "maxim"
click at [668, 326] on span "[EMAIL_ADDRESS][DOMAIN_NAME]" at bounding box center [724, 323] width 125 height 9
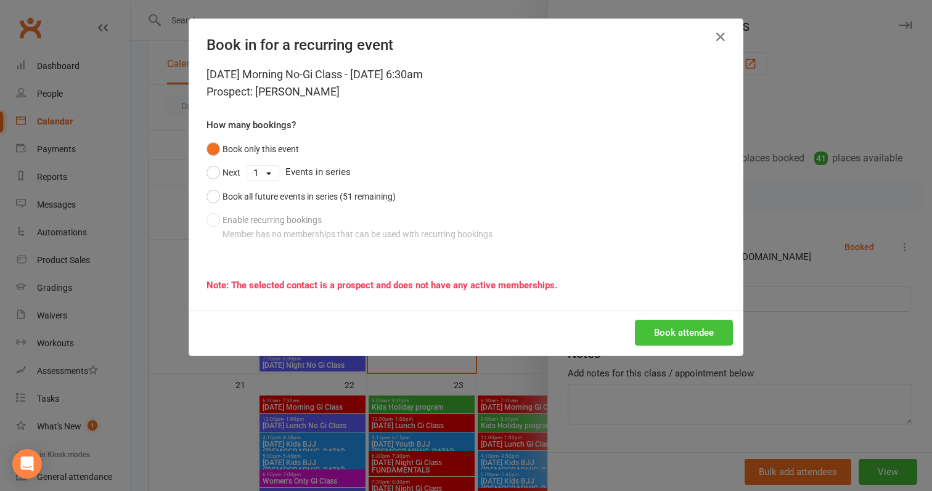
click at [671, 327] on button "Book attendee" at bounding box center [684, 333] width 98 height 26
